Goal: Navigation & Orientation: Find specific page/section

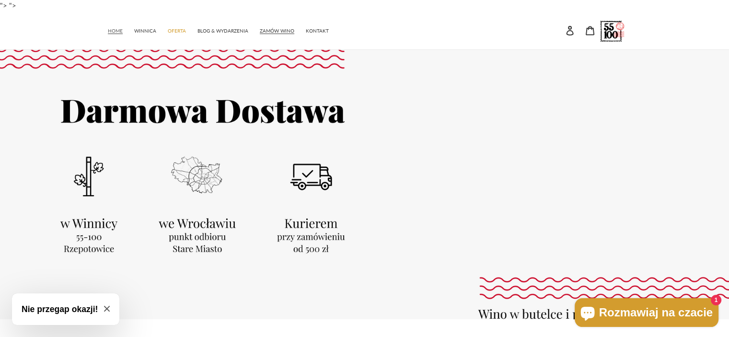
click at [119, 28] on span "HOME" at bounding box center [115, 31] width 15 height 6
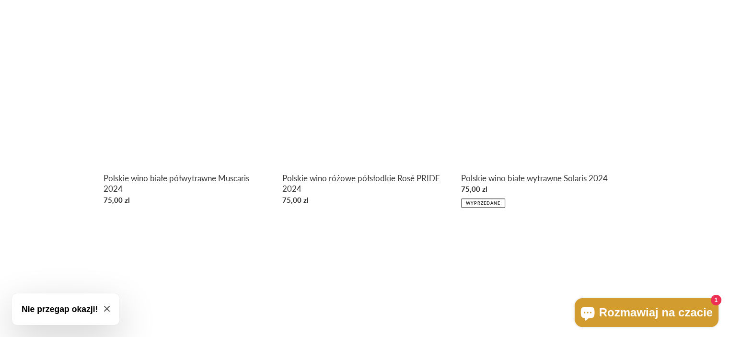
scroll to position [408, 0]
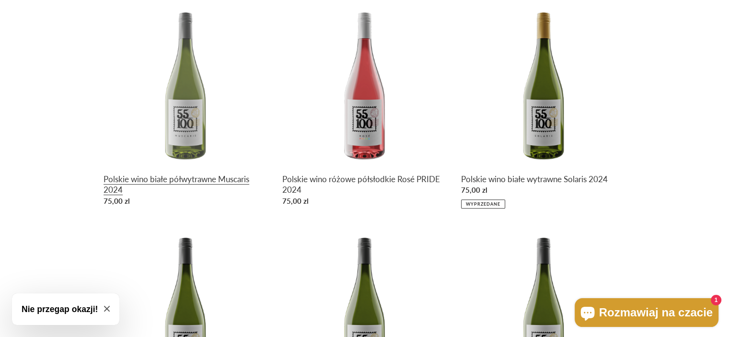
click at [178, 106] on link "Polskie wino białe półwytrawne Muscaris 2024" at bounding box center [186, 105] width 164 height 208
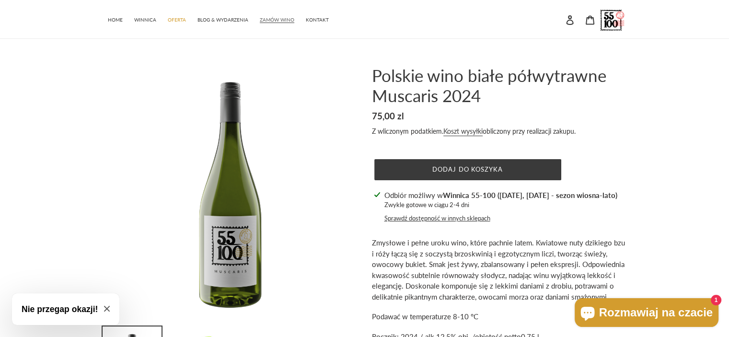
click at [274, 18] on span "ZAMÓW WINO" at bounding box center [277, 20] width 35 height 6
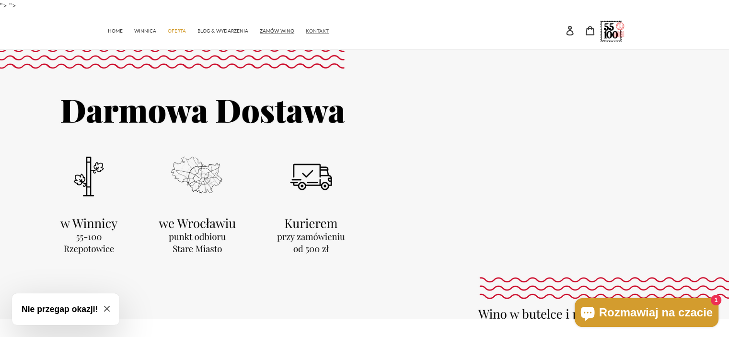
click at [310, 28] on span "KONTAKT" at bounding box center [317, 31] width 23 height 6
